Goal: Transaction & Acquisition: Purchase product/service

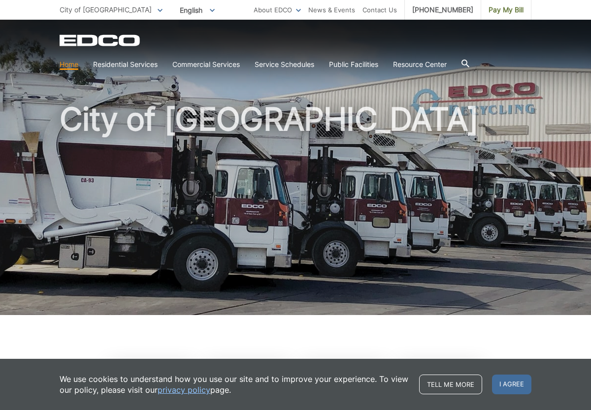
drag, startPoint x: 445, startPoint y: 82, endPoint x: 513, endPoint y: 40, distance: 80.3
click at [445, 82] on div "City of [GEOGRAPHIC_DATA]" at bounding box center [296, 168] width 472 height 296
click at [81, 11] on span "City of [GEOGRAPHIC_DATA]" at bounding box center [106, 9] width 92 height 8
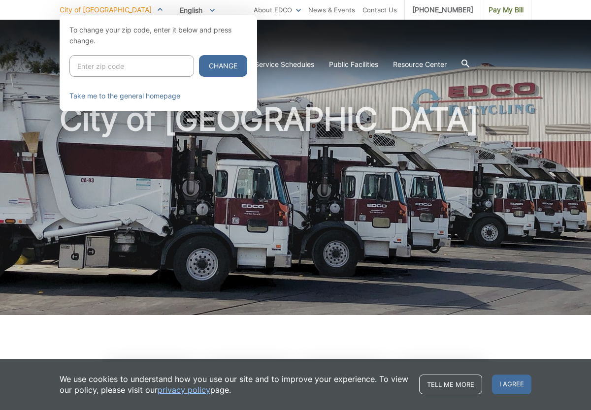
click at [95, 66] on input "Enter zip code" at bounding box center [131, 66] width 125 height 22
type input "92019"
click at [199, 55] on button "Change" at bounding box center [223, 66] width 48 height 22
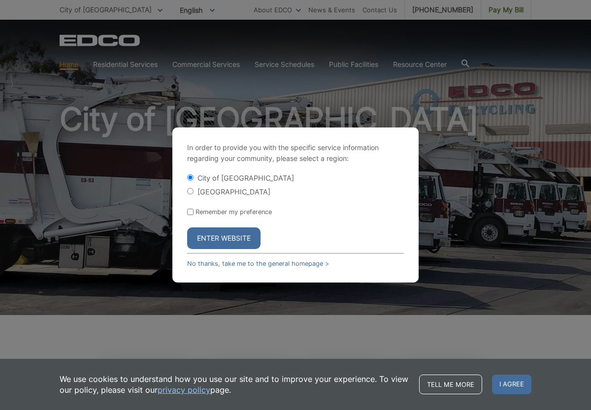
click at [221, 240] on button "Enter Website" at bounding box center [223, 239] width 73 height 22
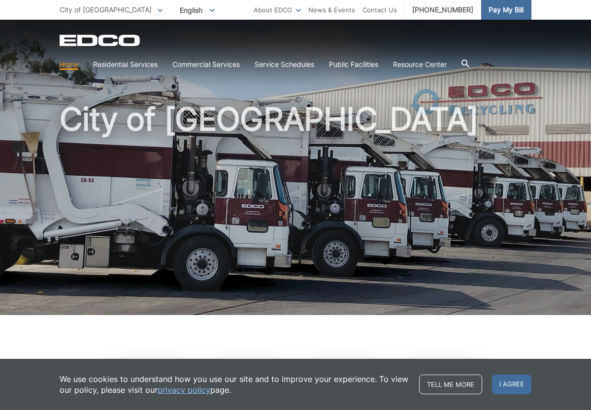
click at [505, 8] on span "Pay My Bill" at bounding box center [506, 9] width 35 height 11
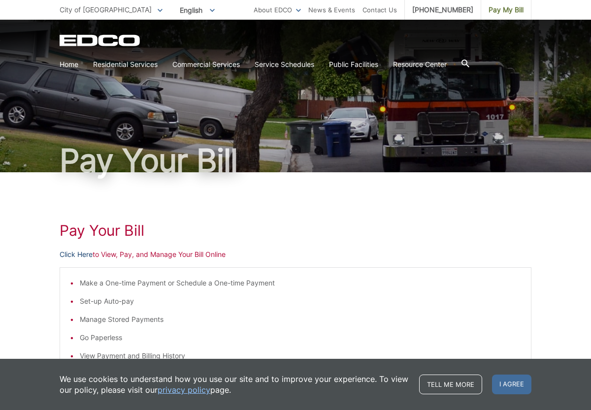
click at [77, 255] on link "Click Here" at bounding box center [76, 254] width 33 height 11
